Goal: Check status: Verify the current state of an ongoing process or item

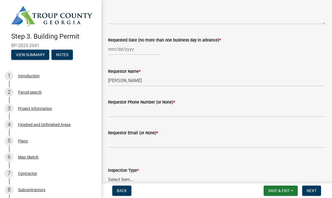
scroll to position [59, 0]
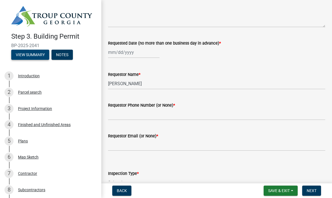
click at [33, 52] on button "View Summary" at bounding box center [30, 55] width 38 height 10
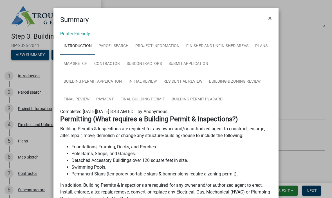
scroll to position [0, 0]
click at [269, 19] on span "×" at bounding box center [270, 18] width 4 height 8
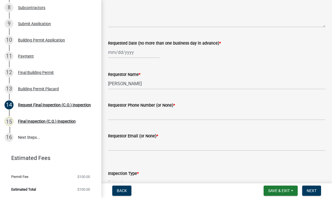
scroll to position [182, 0]
click at [312, 190] on span "Next" at bounding box center [312, 190] width 10 height 5
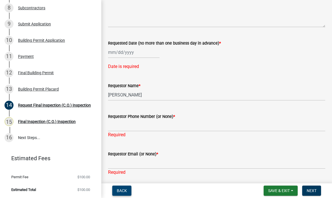
click at [116, 187] on button "Back" at bounding box center [121, 190] width 19 height 10
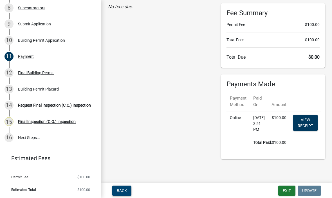
scroll to position [39, 0]
click at [286, 191] on button "Exit" at bounding box center [287, 190] width 17 height 10
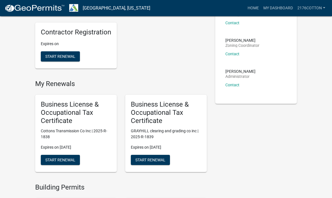
scroll to position [150, 0]
click at [65, 108] on h5 "Business License & Occupational Tax Certificate" at bounding box center [76, 112] width 70 height 24
click at [76, 103] on h5 "Business License & Occupational Tax Certificate" at bounding box center [76, 112] width 70 height 24
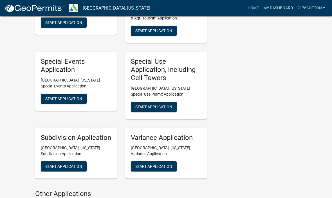
click at [275, 9] on link "My Dashboard" at bounding box center [278, 8] width 34 height 11
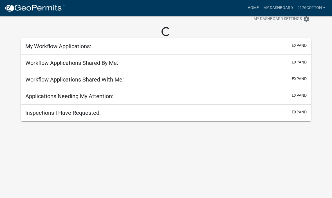
scroll to position [16, 0]
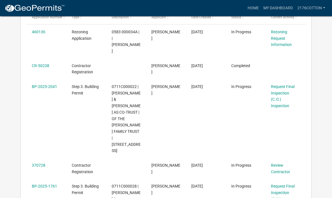
scroll to position [125, 0]
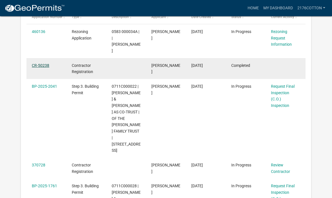
click at [42, 63] on link "CR-50238" at bounding box center [40, 65] width 17 height 5
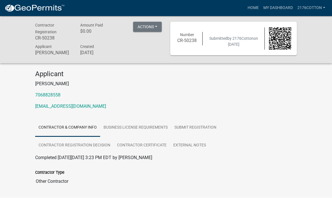
scroll to position [0, 0]
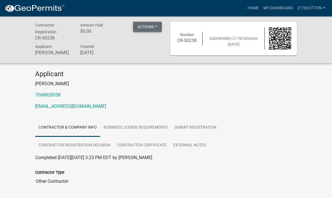
click at [151, 26] on button "Actions" at bounding box center [147, 27] width 29 height 10
click at [148, 41] on link "Printer Friendly" at bounding box center [155, 42] width 45 height 14
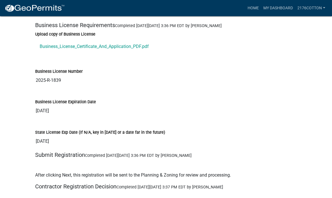
scroll to position [532, 0]
click at [106, 45] on link "Business_License_Certificate_And_Application_PDF.pdf" at bounding box center [166, 47] width 262 height 14
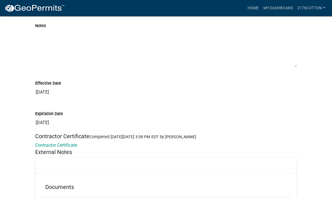
scroll to position [741, 0]
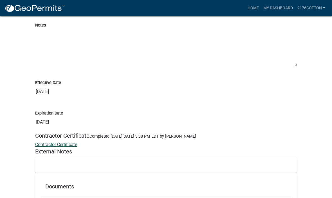
click at [63, 142] on link "Contractor Certificate" at bounding box center [56, 144] width 42 height 5
